Goal: Task Accomplishment & Management: Use online tool/utility

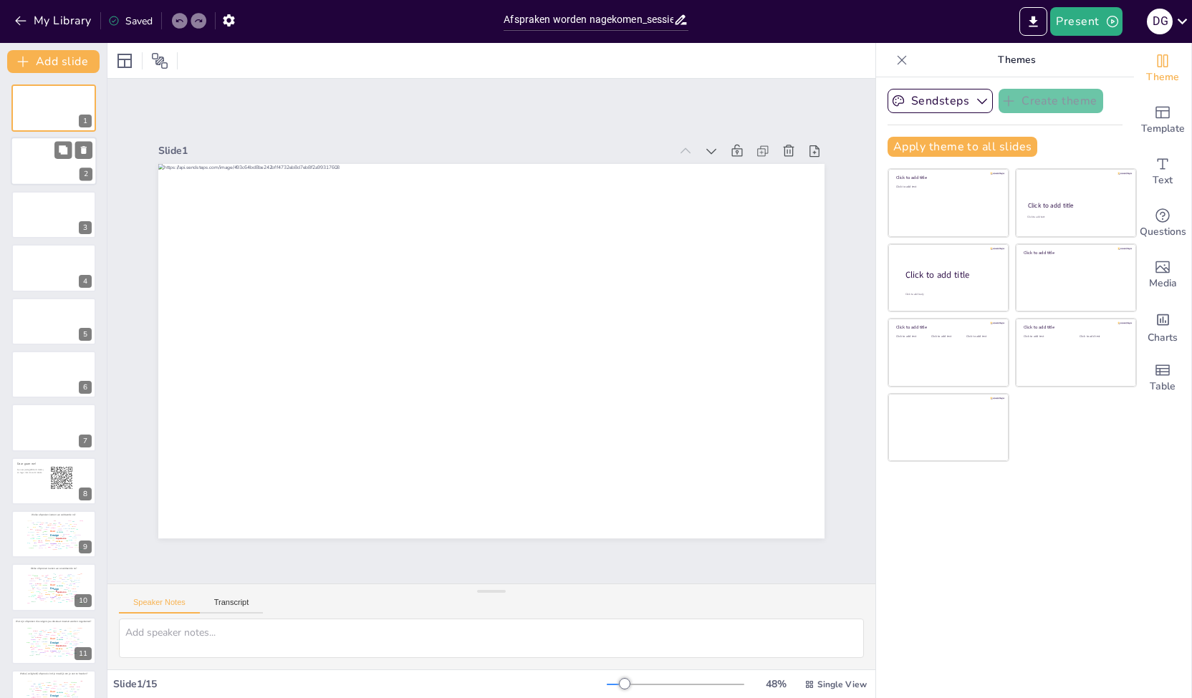
click at [52, 170] on div at bounding box center [54, 162] width 86 height 49
click at [87, 148] on icon at bounding box center [84, 150] width 10 height 10
click at [1095, 24] on button "Present" at bounding box center [1086, 21] width 72 height 29
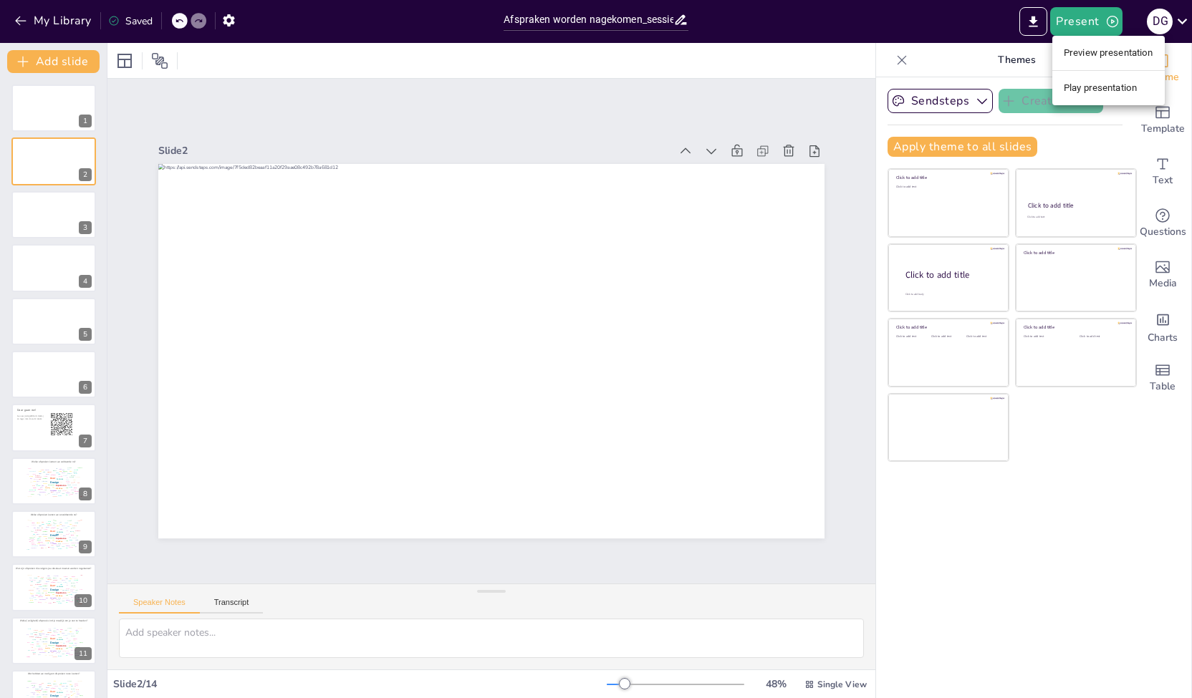
click at [1109, 90] on li "Play presentation" at bounding box center [1108, 88] width 112 height 23
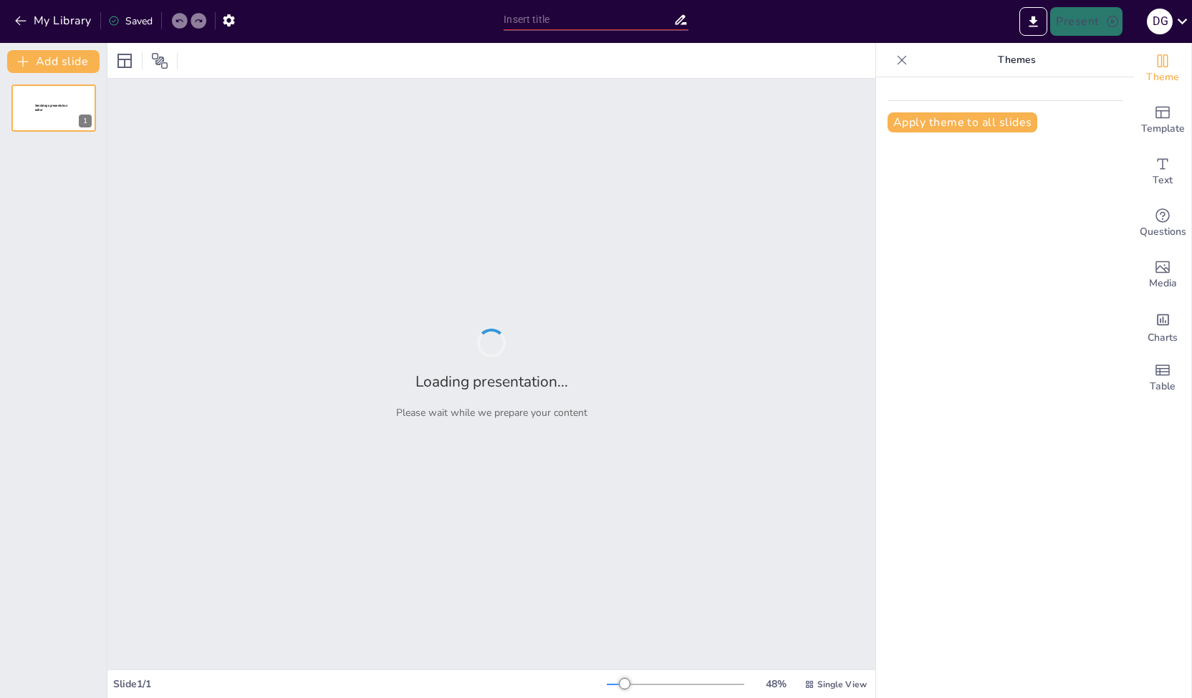
type input "Afspraken worden nagekomen_sessie september.pptx"
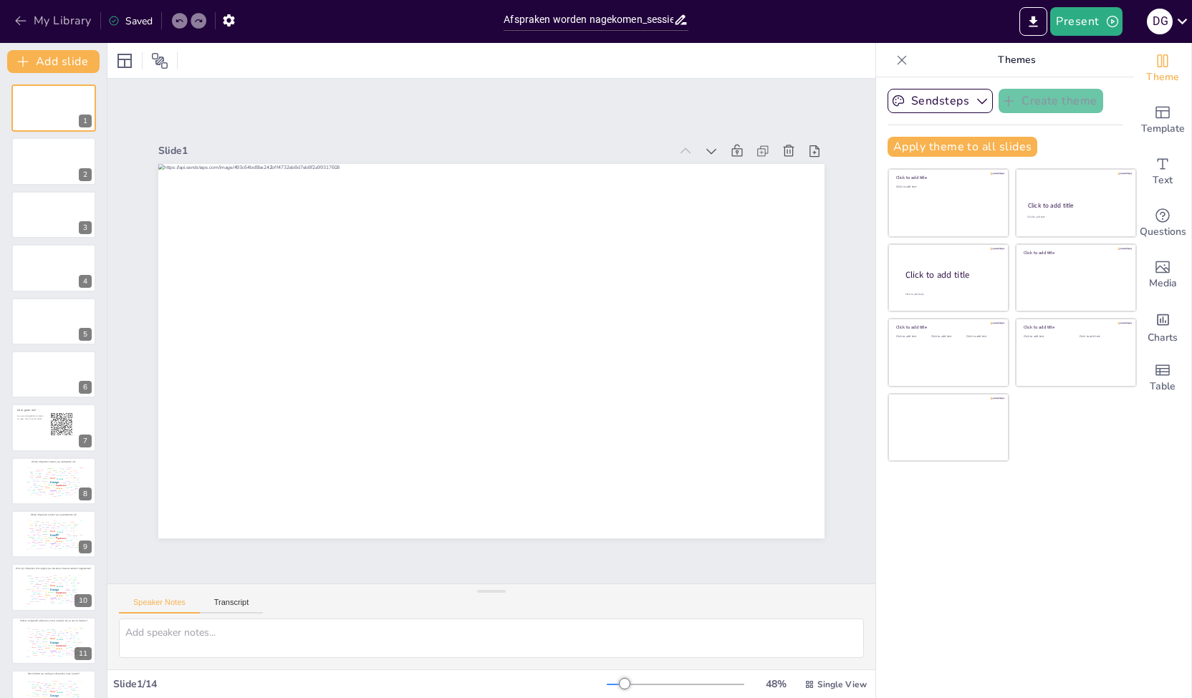
click at [32, 19] on button "My Library" at bounding box center [54, 20] width 87 height 23
